Goal: Transaction & Acquisition: Obtain resource

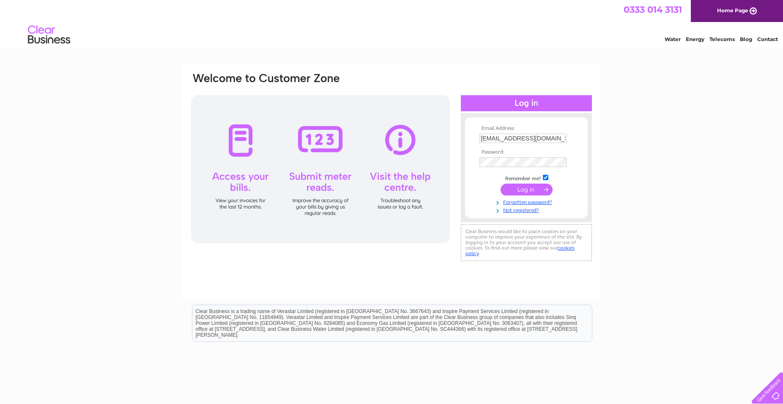
click at [530, 189] on input "submit" at bounding box center [526, 189] width 52 height 12
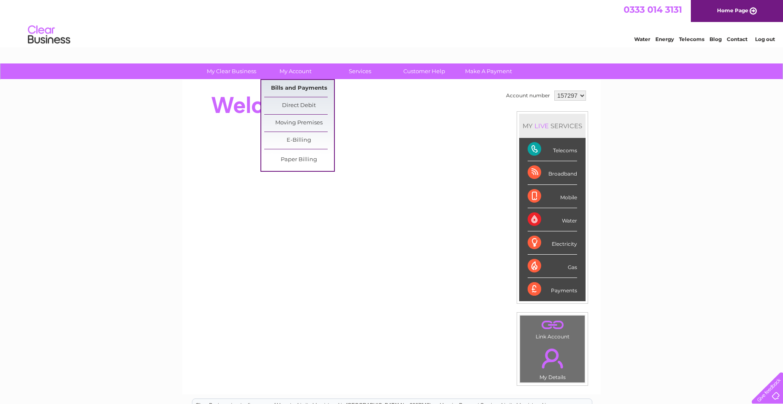
click at [283, 87] on link "Bills and Payments" at bounding box center [299, 88] width 70 height 17
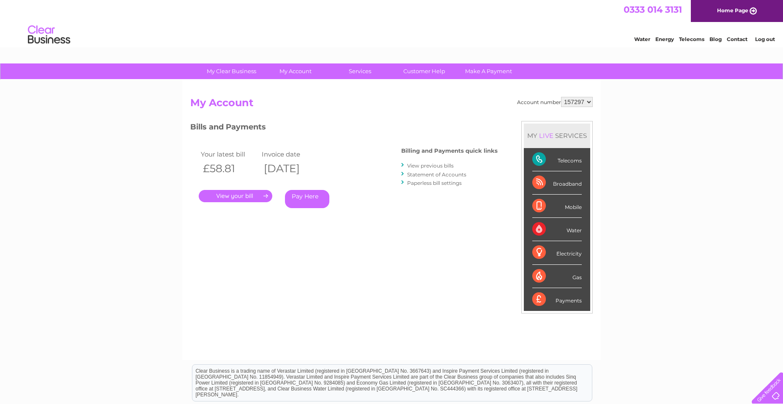
click at [230, 195] on link "." at bounding box center [236, 196] width 74 height 12
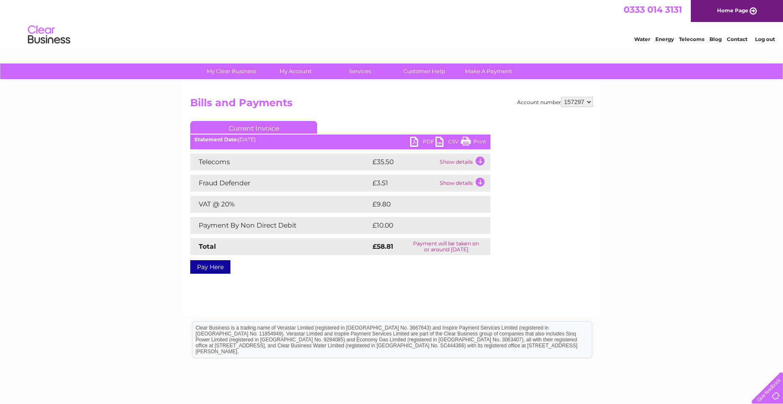
click at [413, 139] on link "PDF" at bounding box center [422, 143] width 25 height 12
click at [769, 41] on link "Log out" at bounding box center [765, 39] width 20 height 6
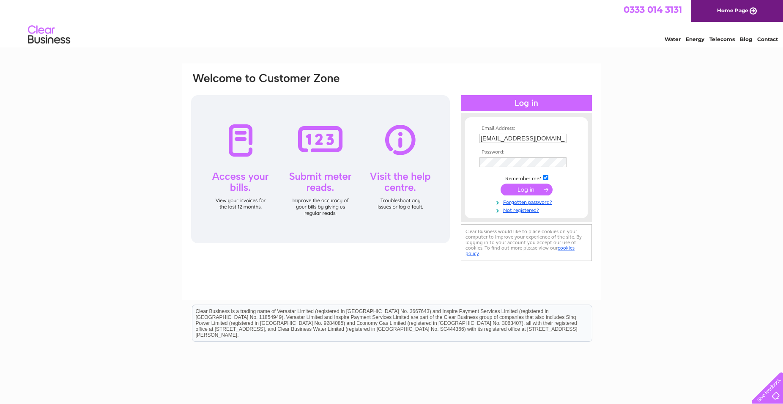
click at [531, 192] on input "submit" at bounding box center [526, 189] width 52 height 12
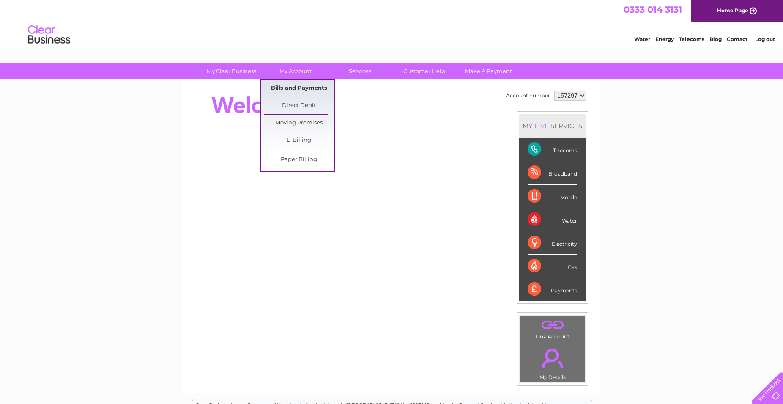
click at [288, 86] on link "Bills and Payments" at bounding box center [299, 88] width 70 height 17
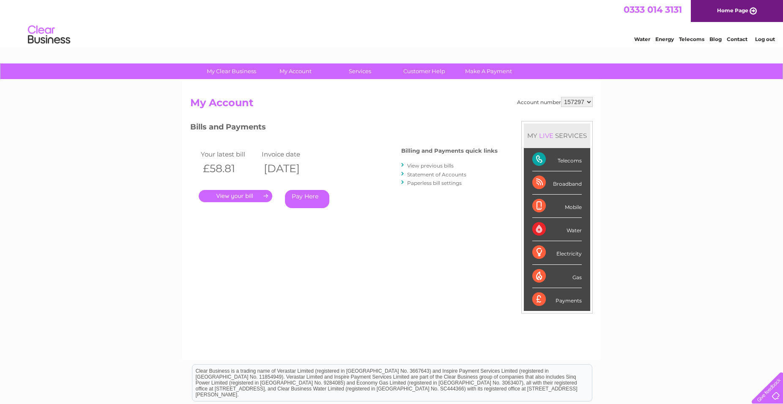
click at [239, 197] on link "." at bounding box center [236, 196] width 74 height 12
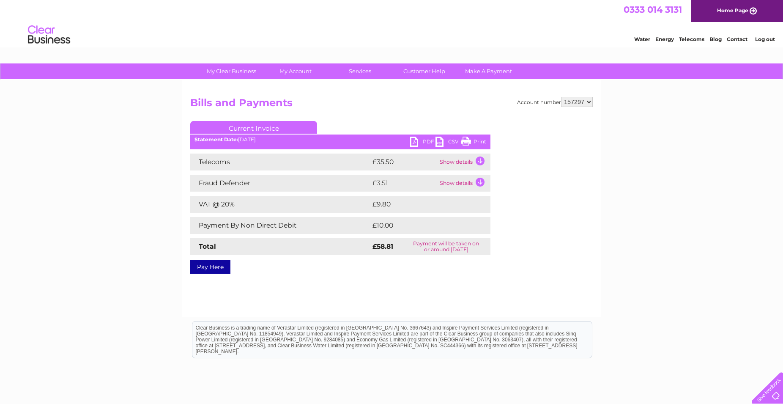
click at [412, 141] on link "PDF" at bounding box center [422, 143] width 25 height 12
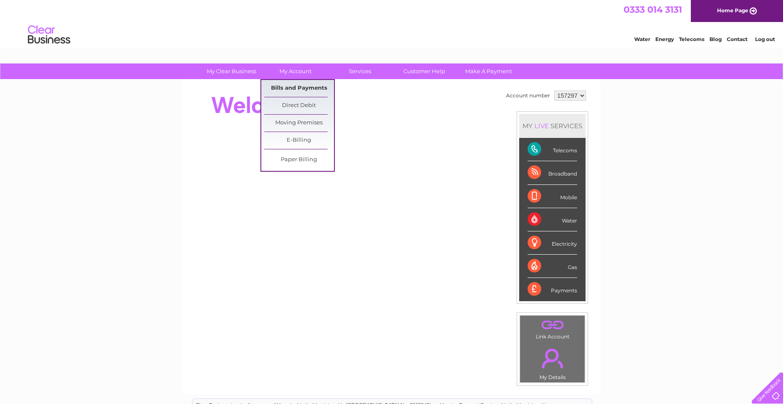
click at [298, 87] on link "Bills and Payments" at bounding box center [299, 88] width 70 height 17
click at [292, 87] on link "Bills and Payments" at bounding box center [299, 88] width 70 height 17
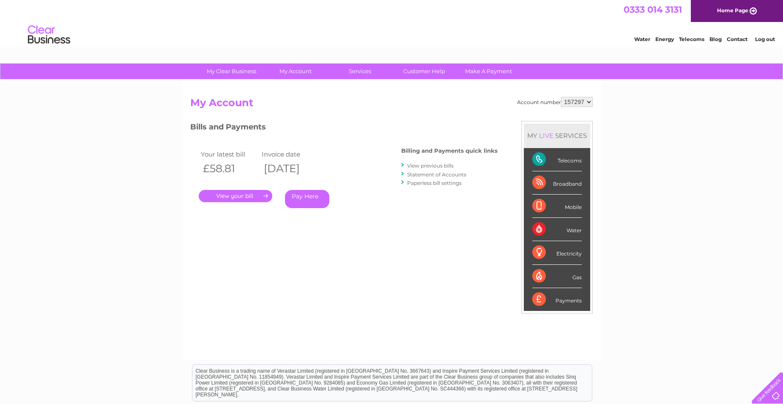
click at [423, 165] on link "View previous bills" at bounding box center [430, 165] width 46 height 6
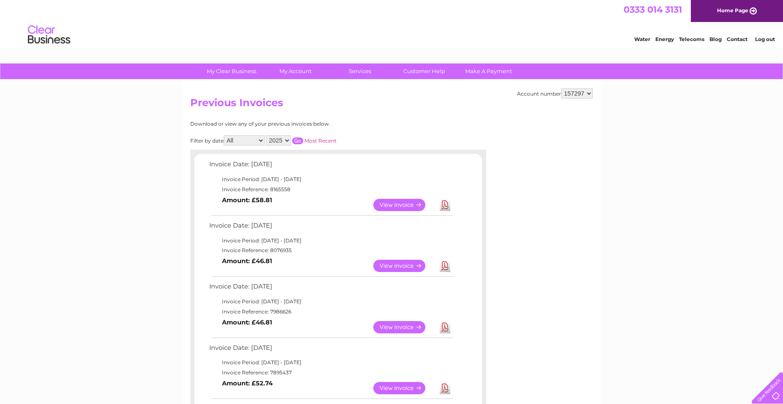
click at [403, 262] on link "View" at bounding box center [404, 266] width 62 height 12
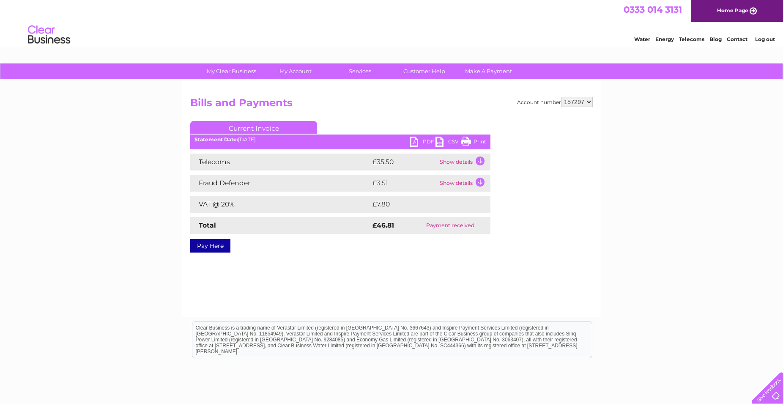
click at [413, 142] on link "PDF" at bounding box center [422, 143] width 25 height 12
click at [761, 39] on link "Log out" at bounding box center [765, 39] width 20 height 6
